Goal: Check status

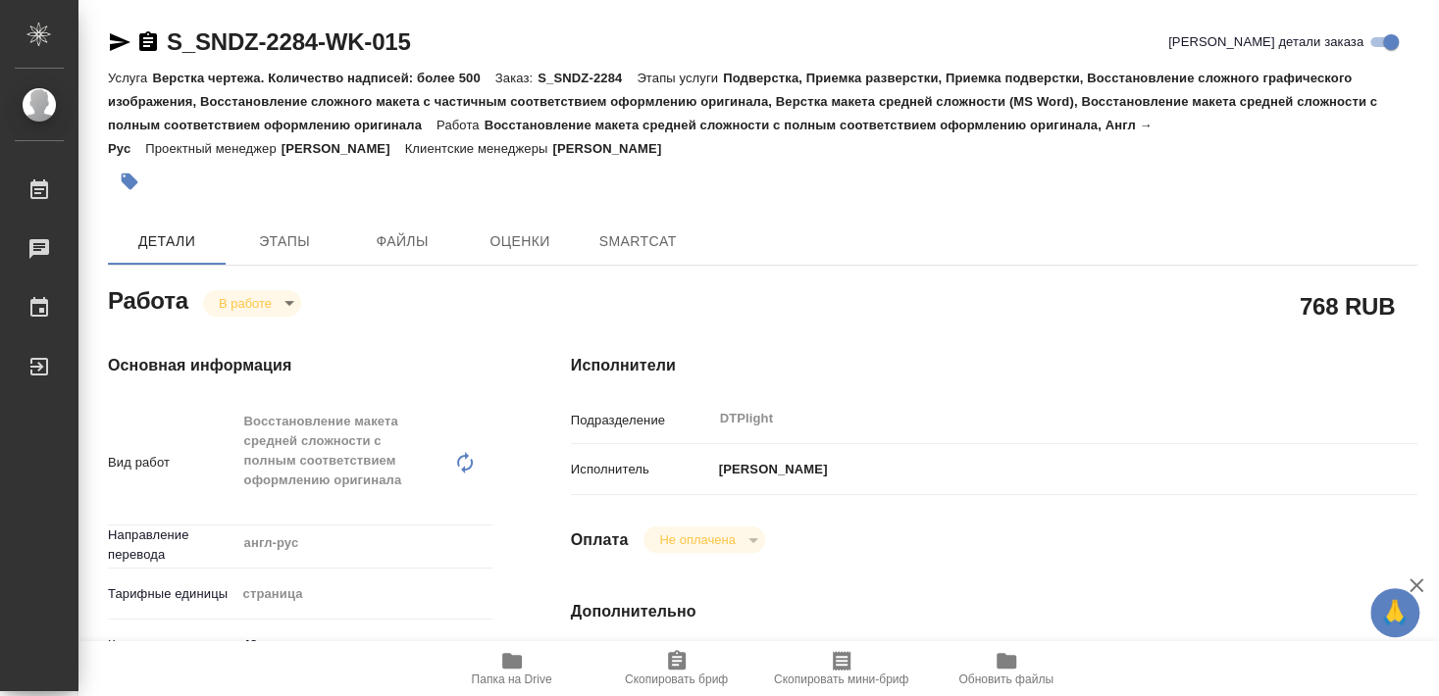
type textarea "x"
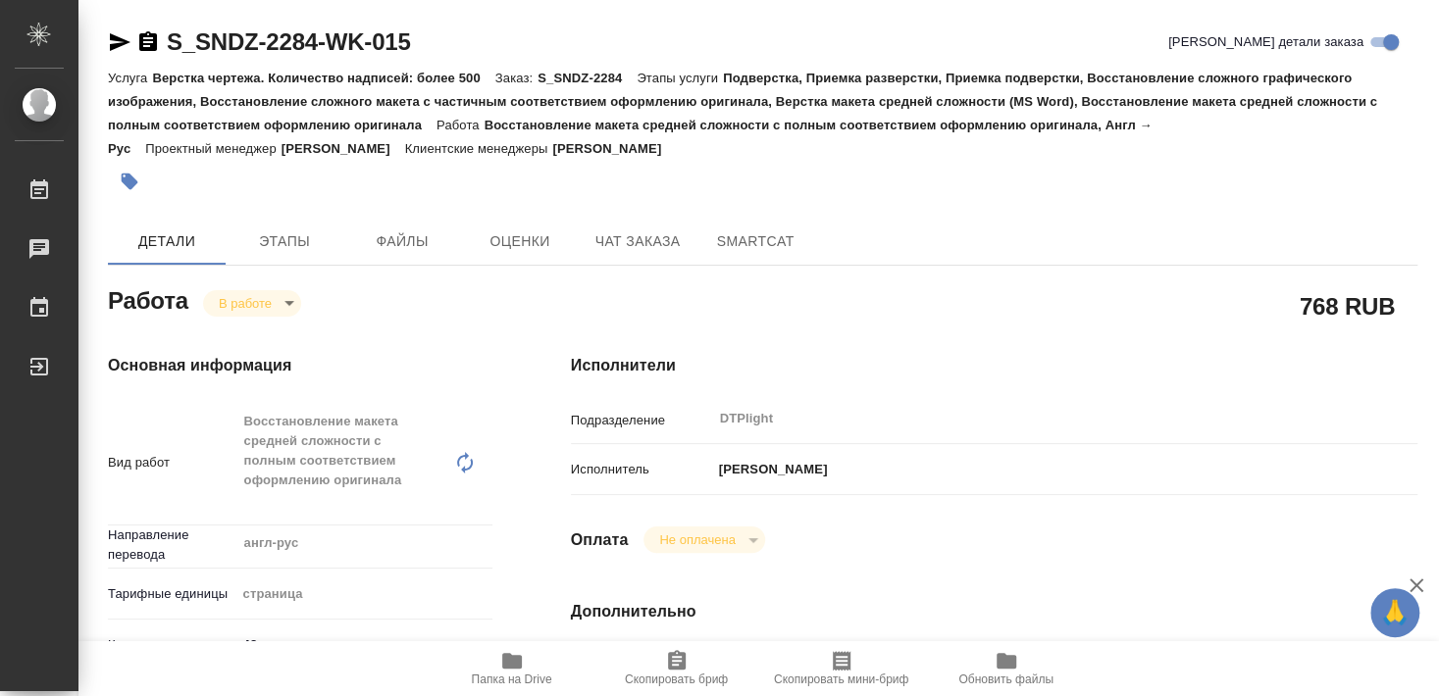
type textarea "x"
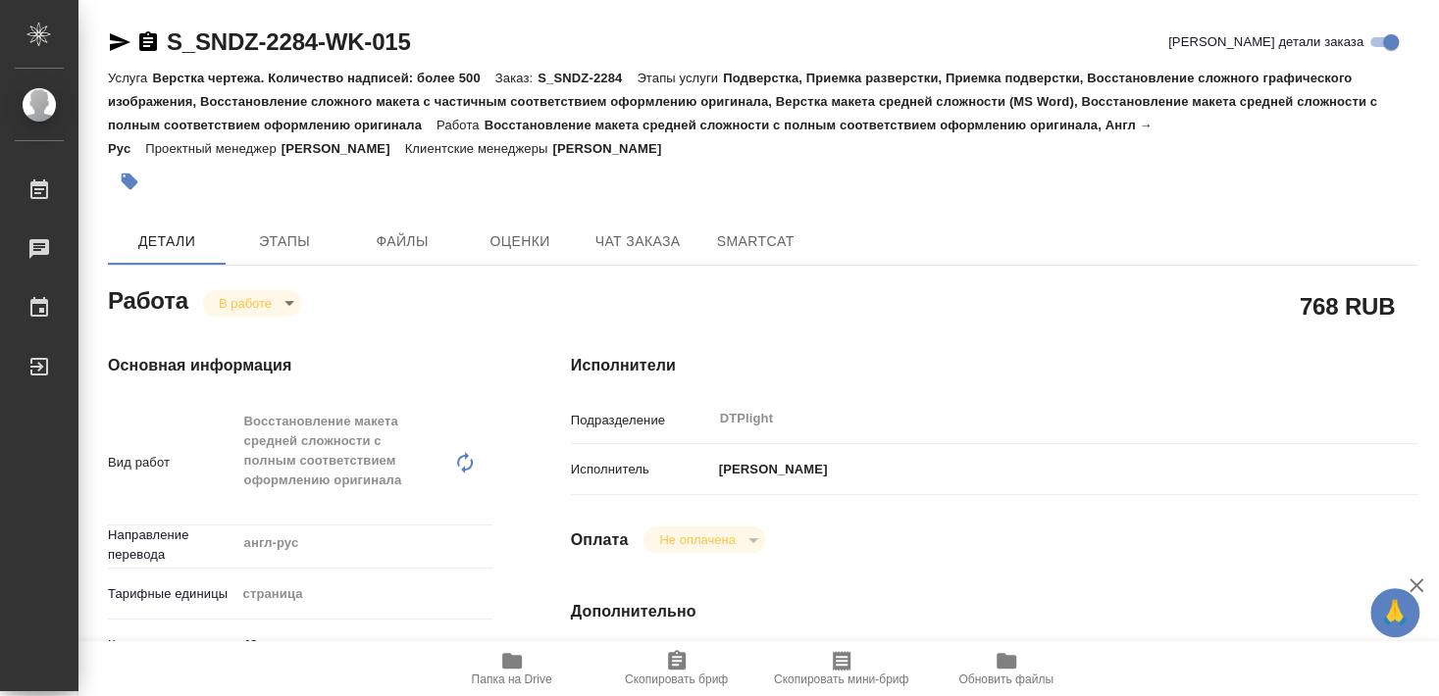
type textarea "x"
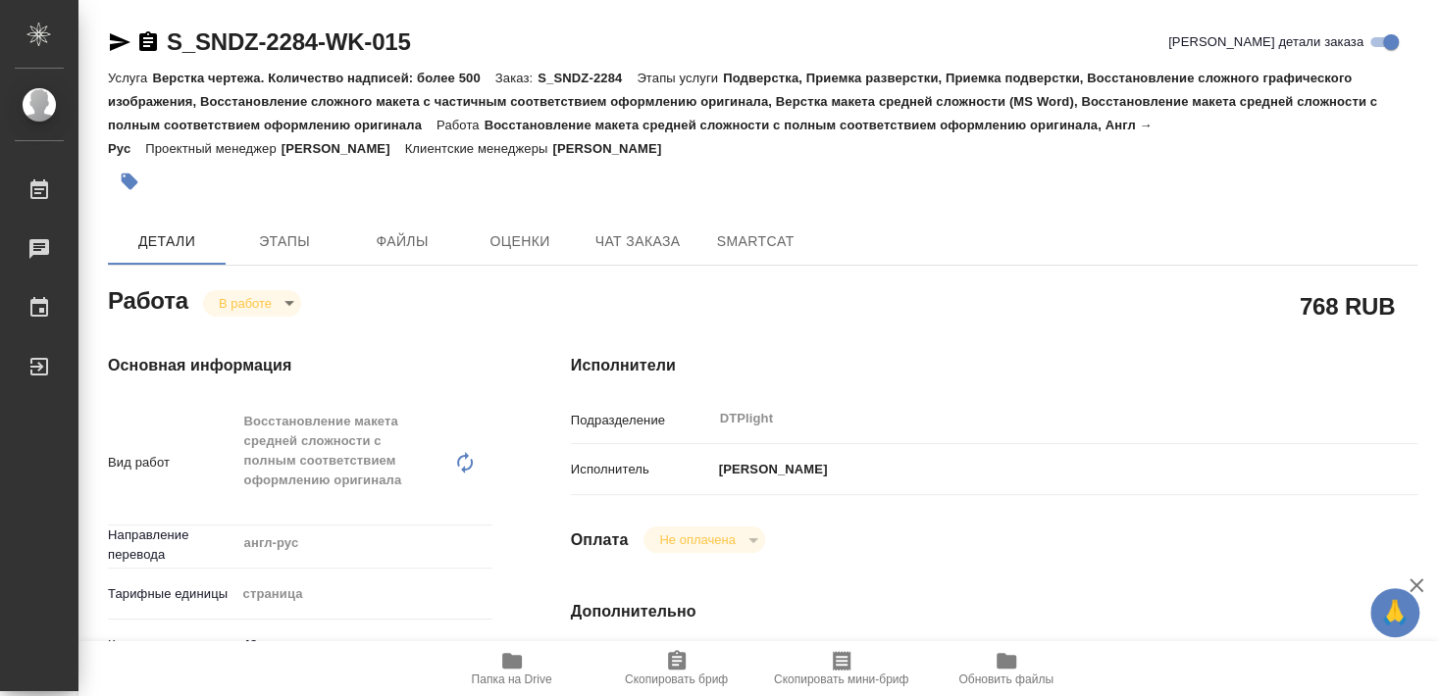
type textarea "x"
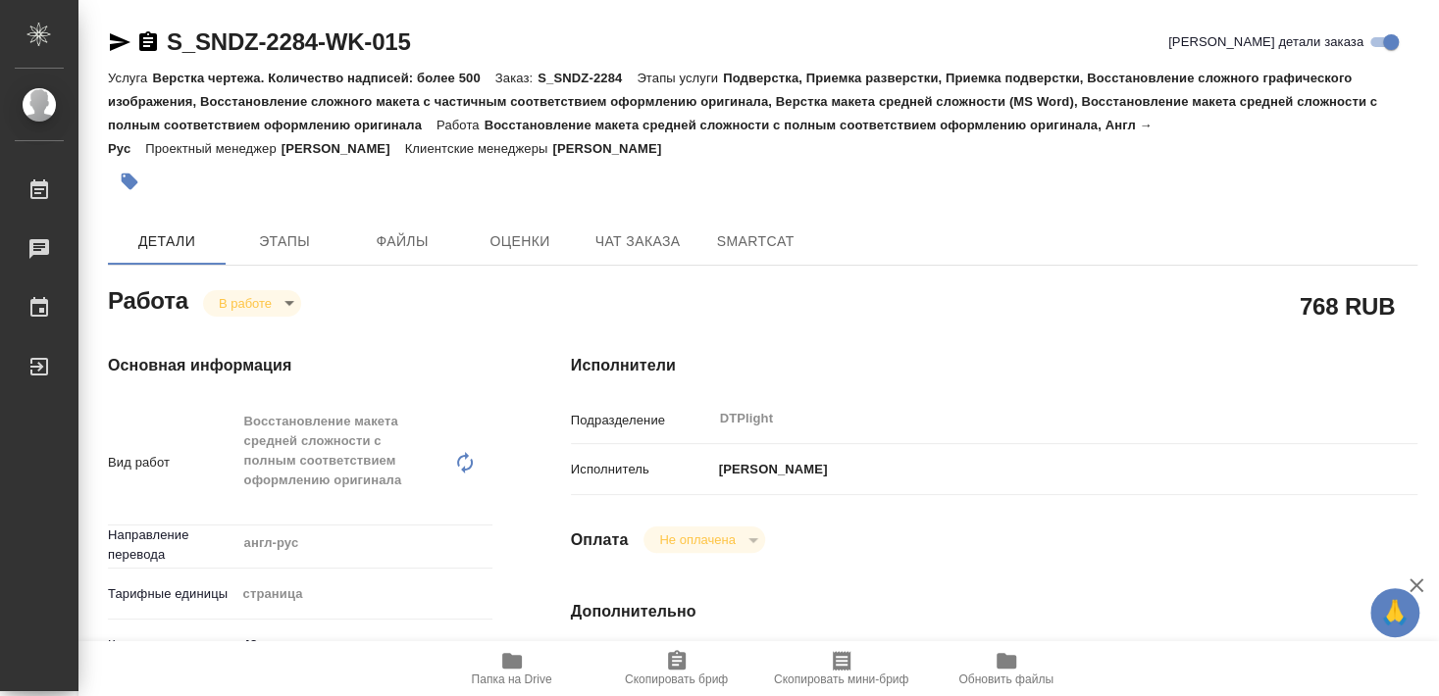
type textarea "x"
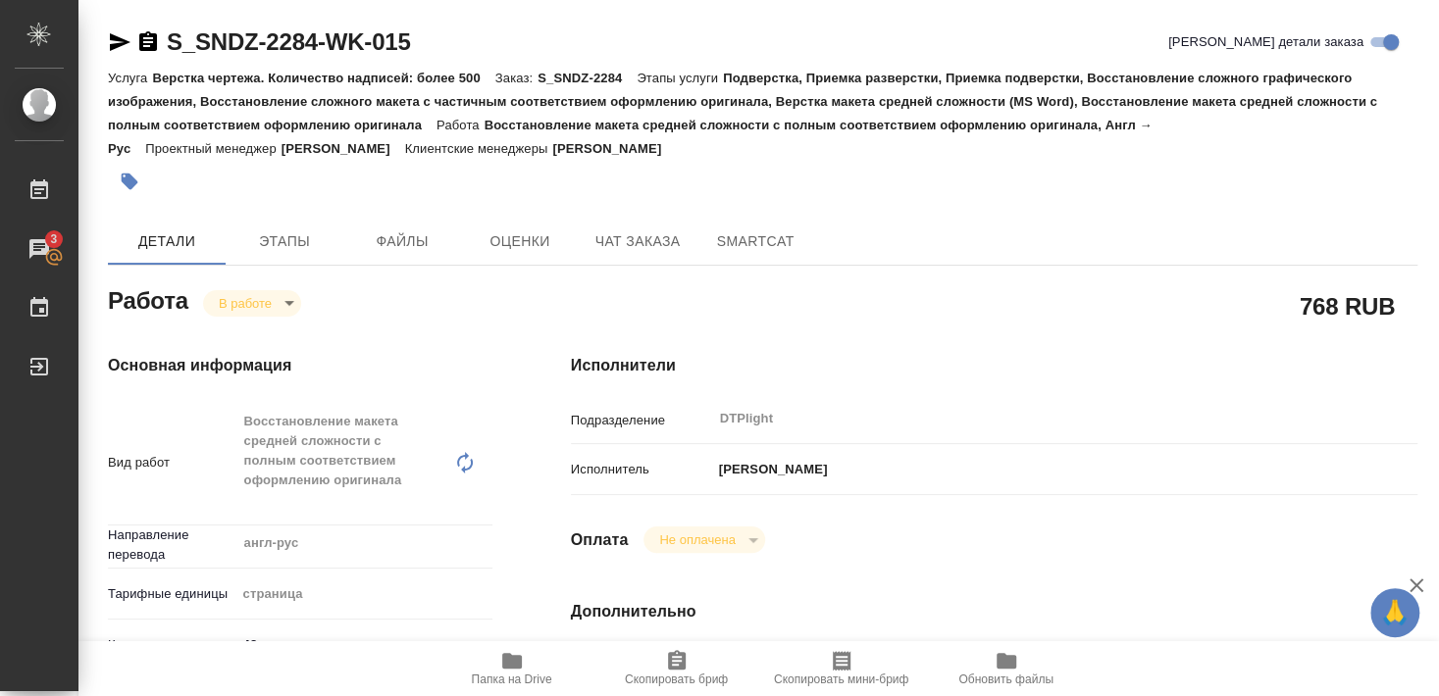
type textarea "x"
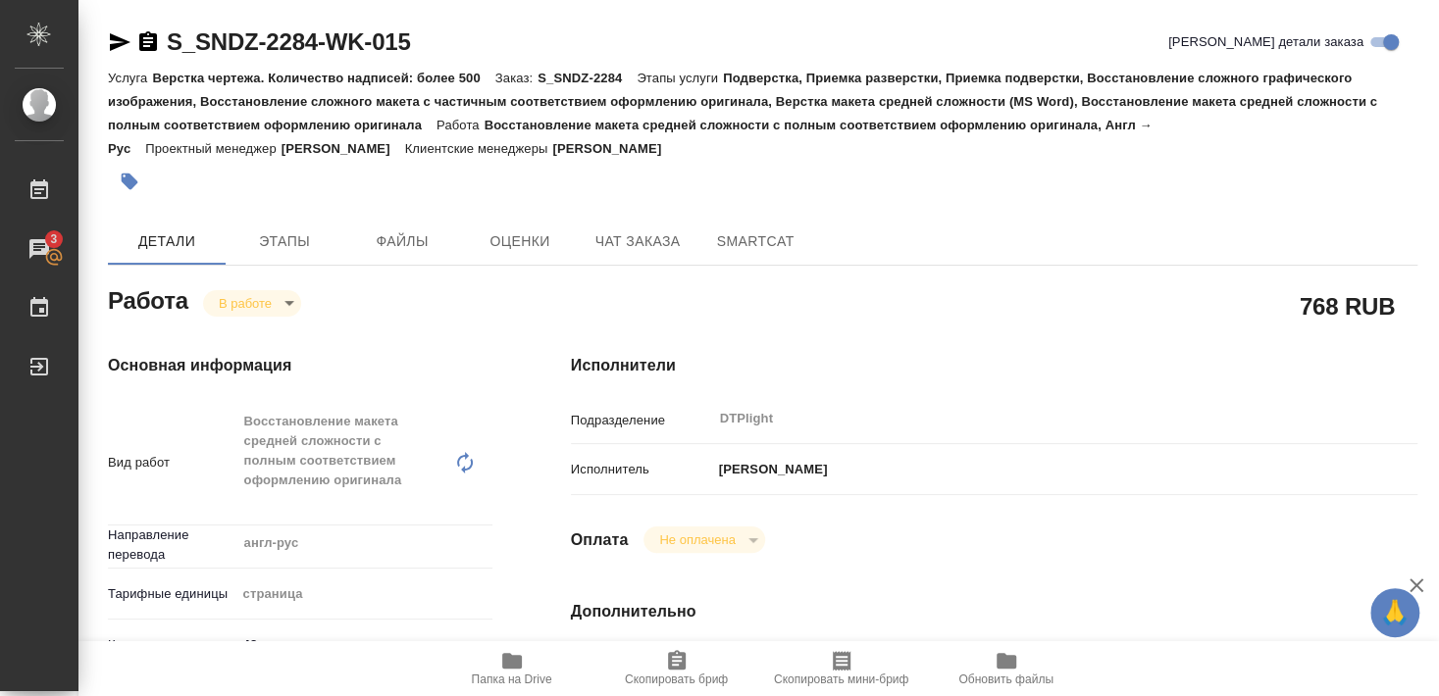
type textarea "x"
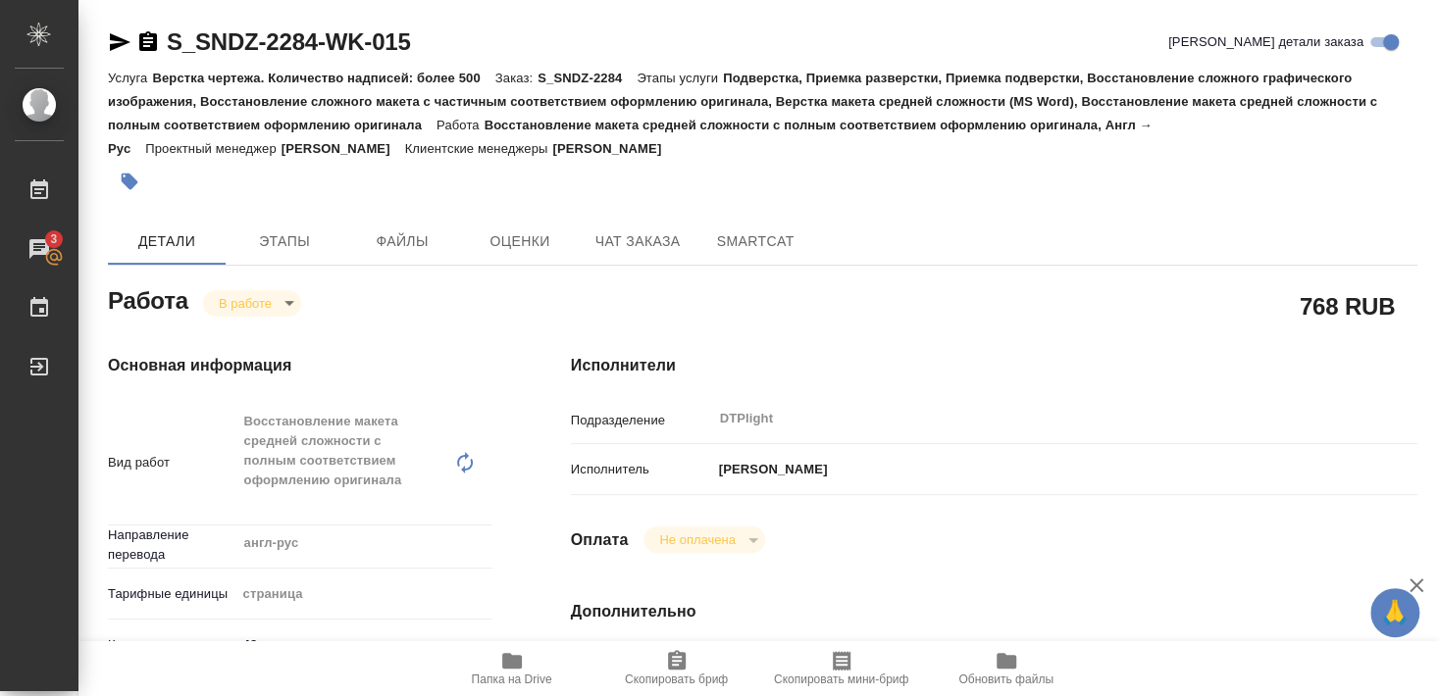
type textarea "x"
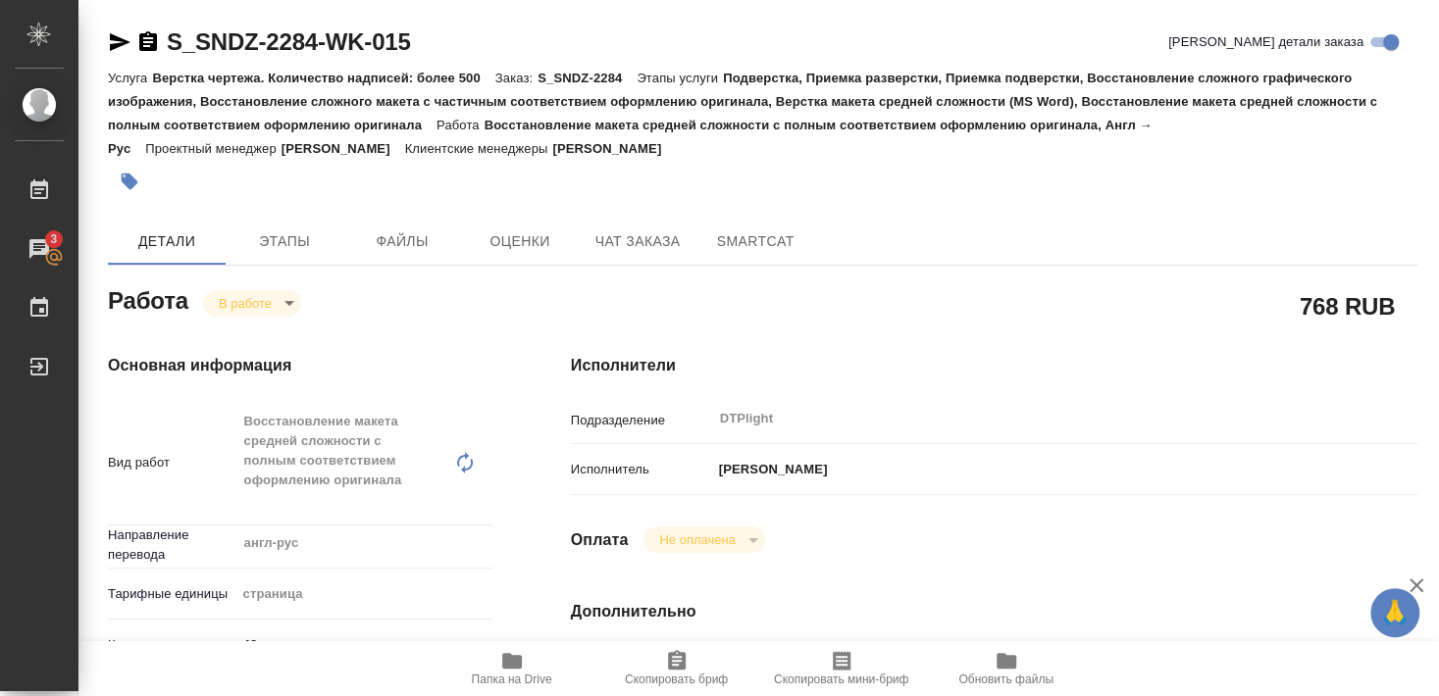
type textarea "x"
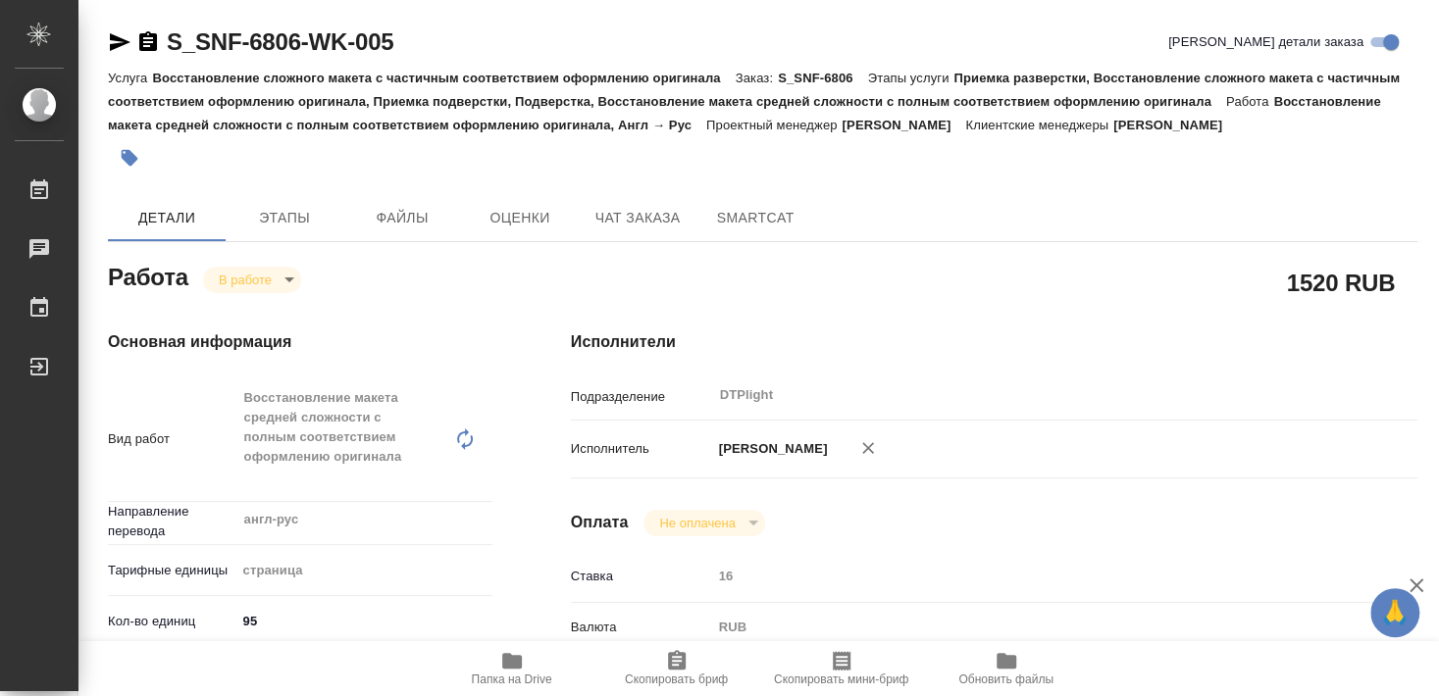
type textarea "x"
